Goal: Information Seeking & Learning: Find specific fact

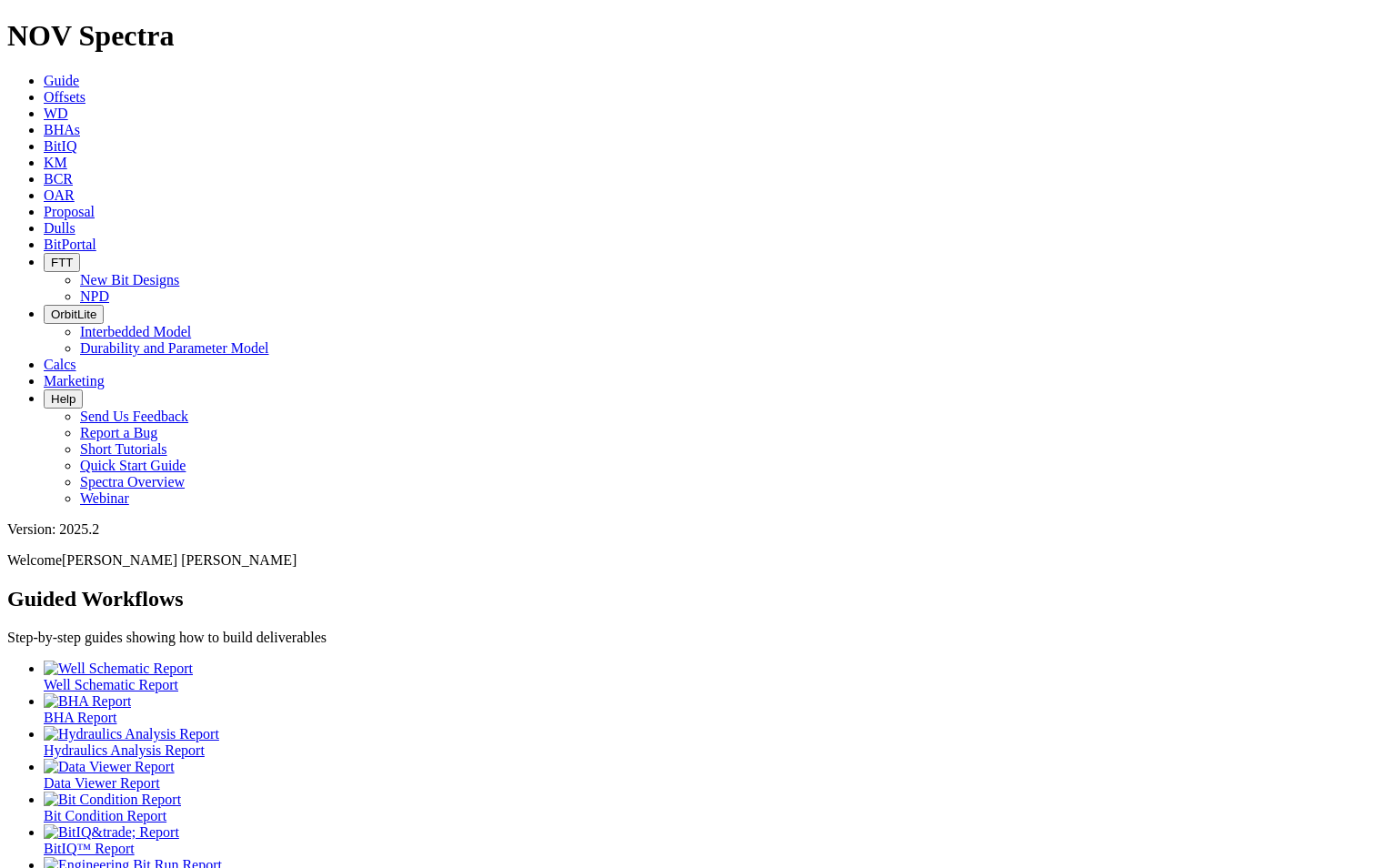
click at [75, 220] on link "Dulls" at bounding box center [59, 228] width 32 height 15
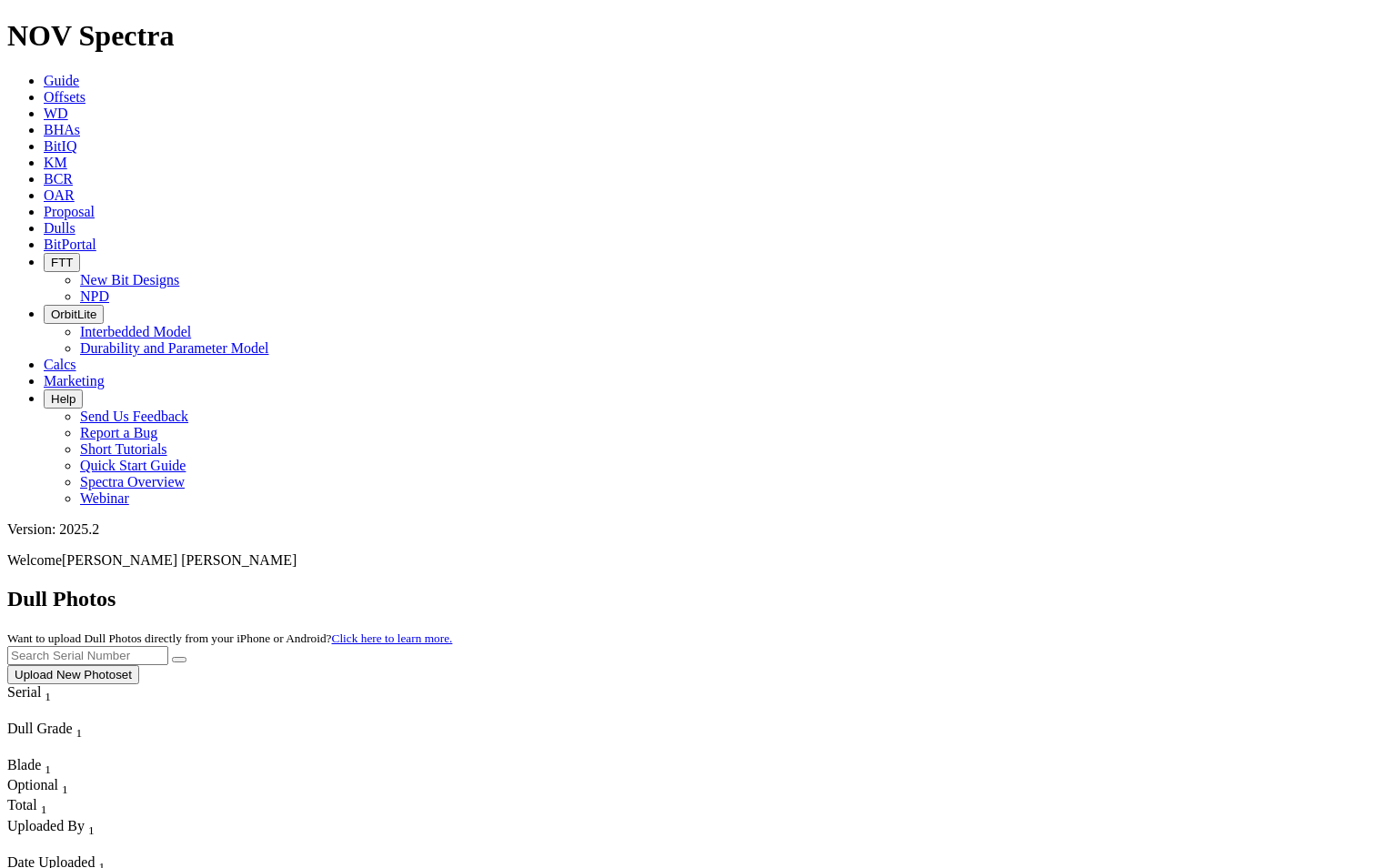
click at [168, 646] on input "text" at bounding box center [87, 655] width 161 height 19
click at [186, 656] on button "submit" at bounding box center [179, 659] width 14 height 6
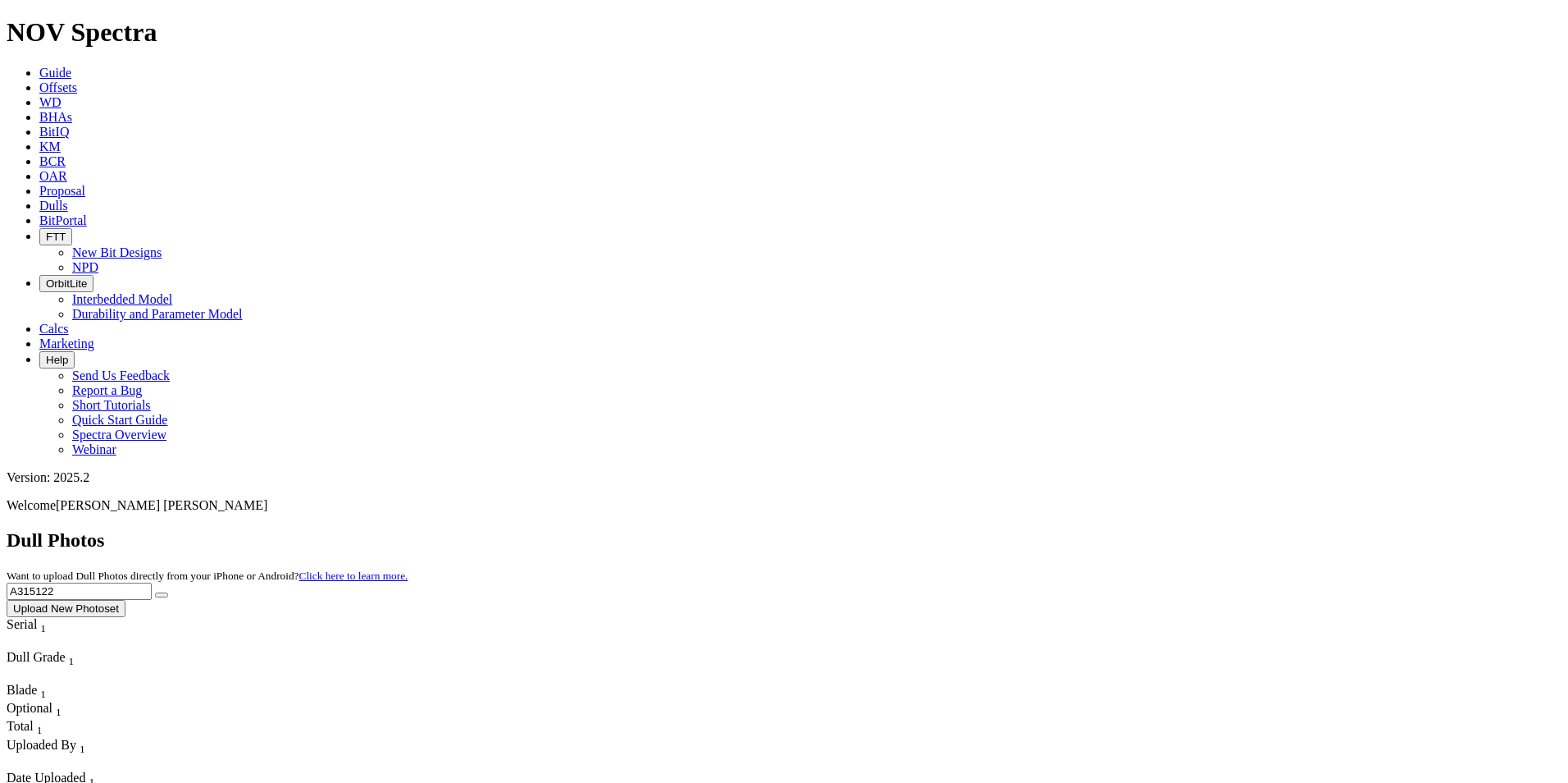
drag, startPoint x: 1240, startPoint y: 70, endPoint x: 1108, endPoint y: 59, distance: 132.5
click at [1108, 529] on div "Dull Photos Want to upload Dull Photos directly from your iPhone or Android? Cl…" at bounding box center [784, 573] width 1555 height 87
type input "A320811"
click at [162, 595] on icon "submit" at bounding box center [162, 595] width 0 height 0
